Goal: Task Accomplishment & Management: Manage account settings

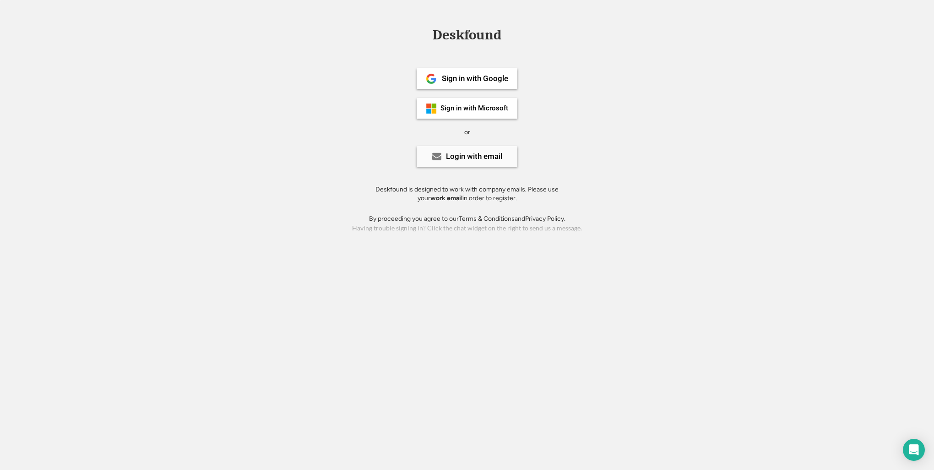
click at [483, 157] on div "Login with email" at bounding box center [474, 156] width 56 height 8
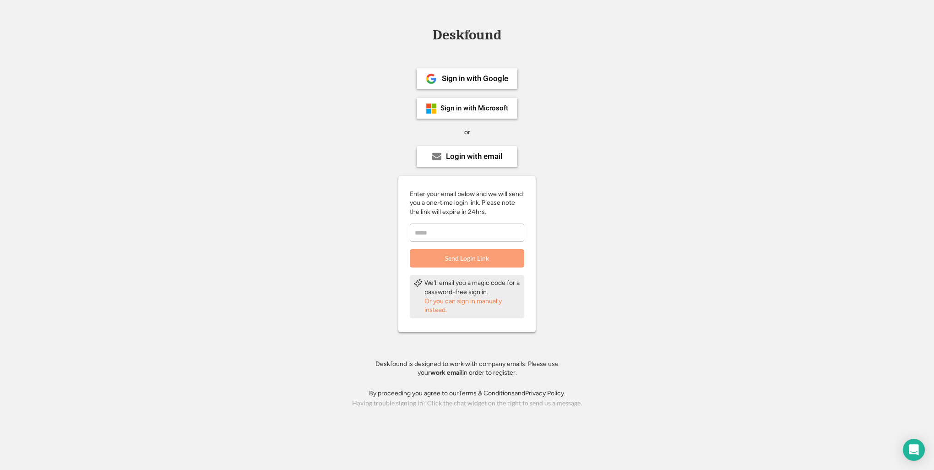
click at [447, 235] on input "email" at bounding box center [467, 232] width 114 height 18
type input "**********"
click at [496, 260] on button "Send Login Link" at bounding box center [467, 258] width 114 height 18
click at [467, 158] on div "Login with email" at bounding box center [474, 156] width 56 height 8
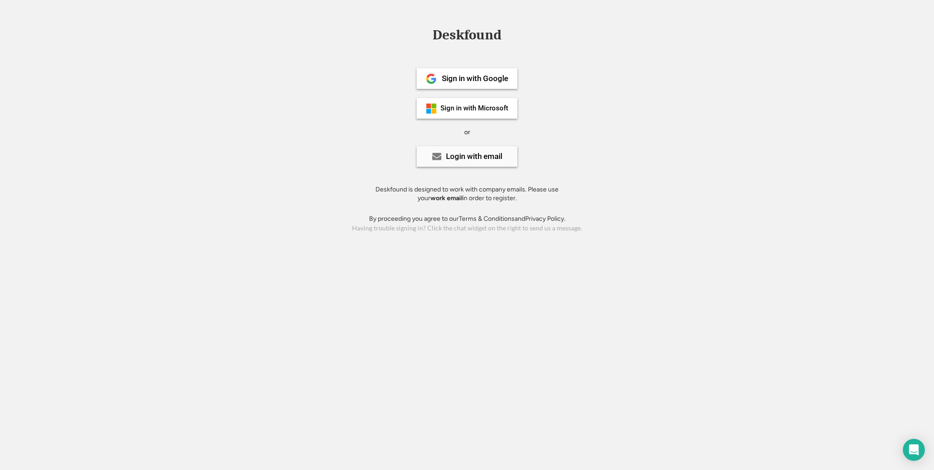
click at [467, 158] on div "Login with email" at bounding box center [474, 156] width 56 height 8
